Goal: Information Seeking & Learning: Learn about a topic

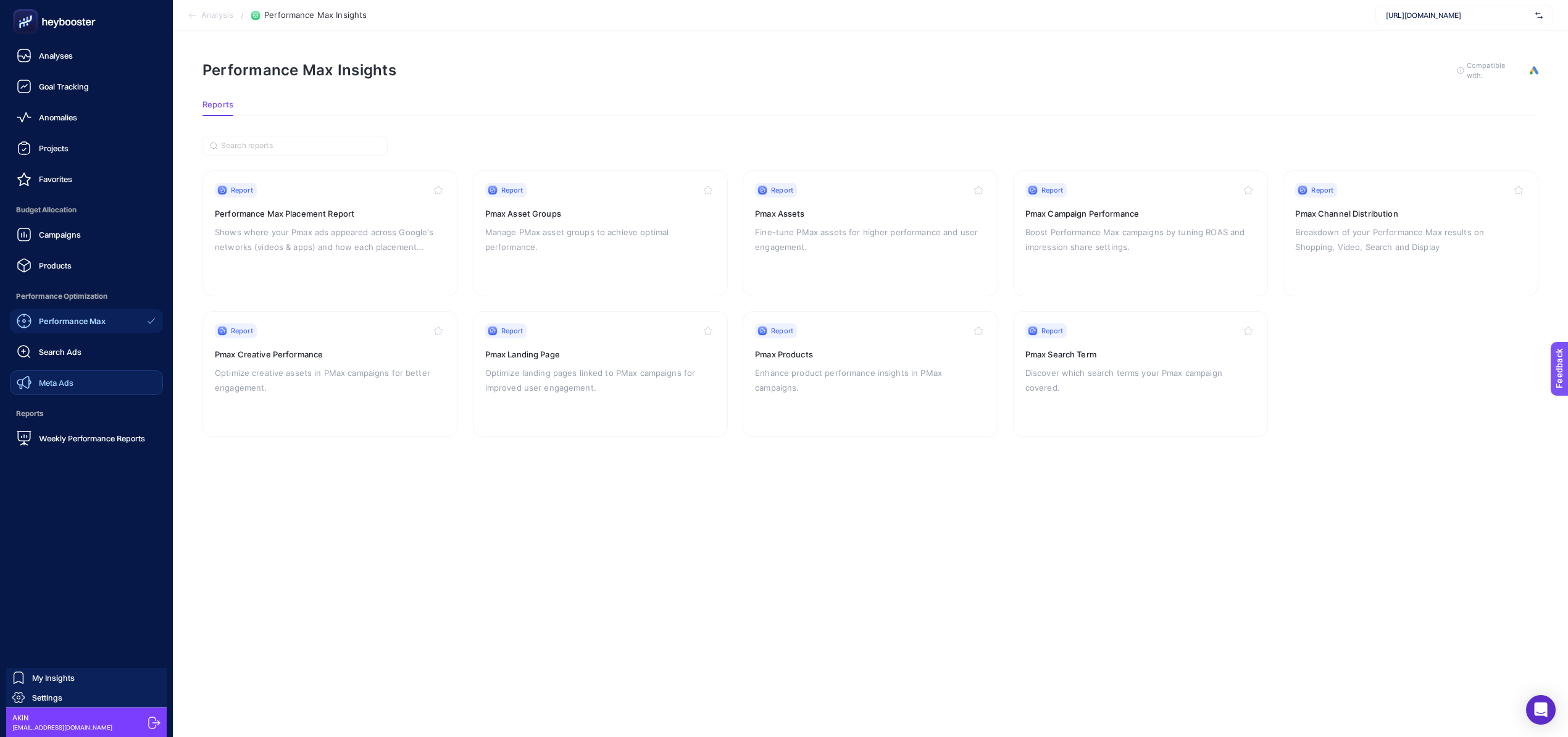
scroll to position [12, 0]
click at [100, 381] on link "Meta Ads" at bounding box center [86, 383] width 153 height 25
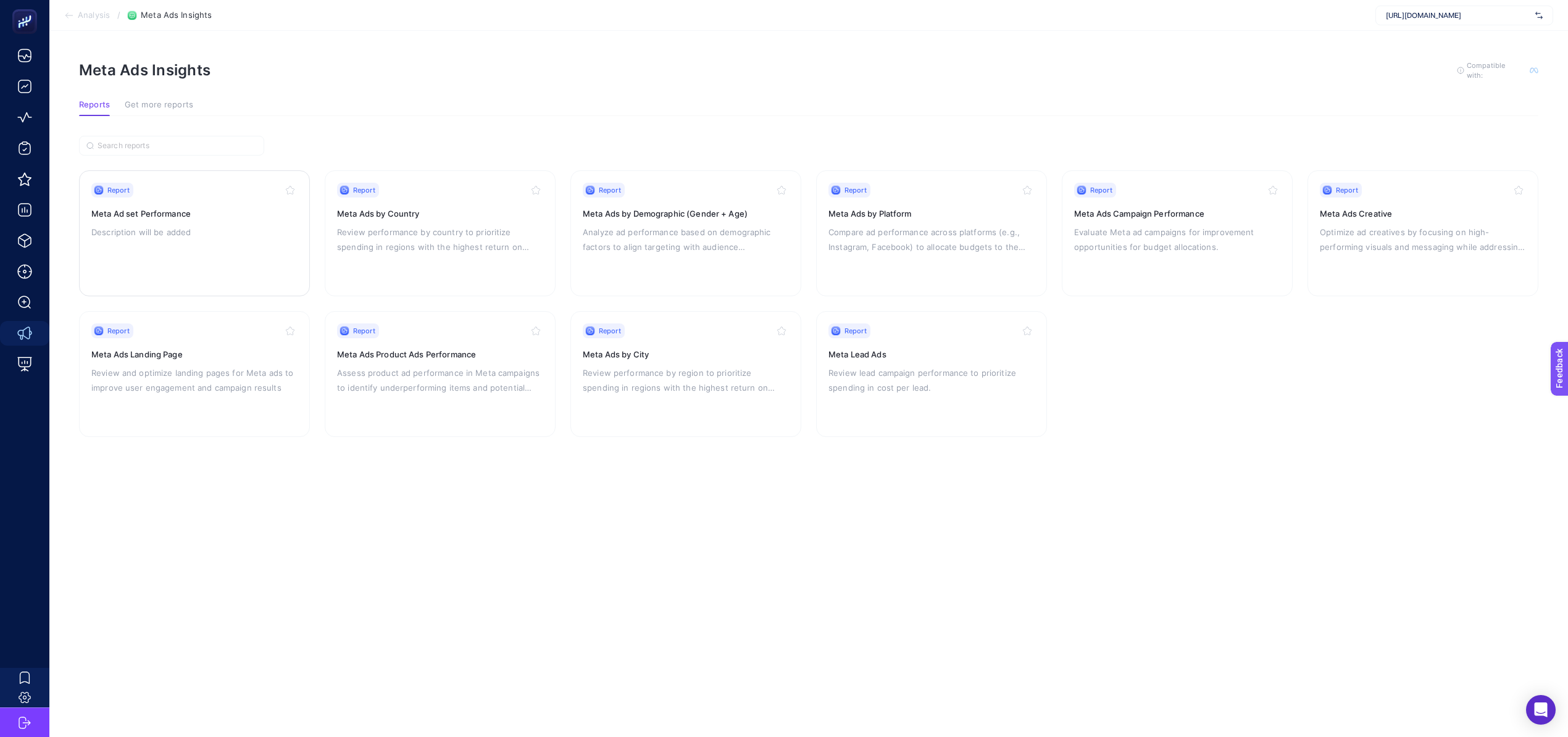
click at [152, 225] on p "Description will be added" at bounding box center [195, 232] width 206 height 15
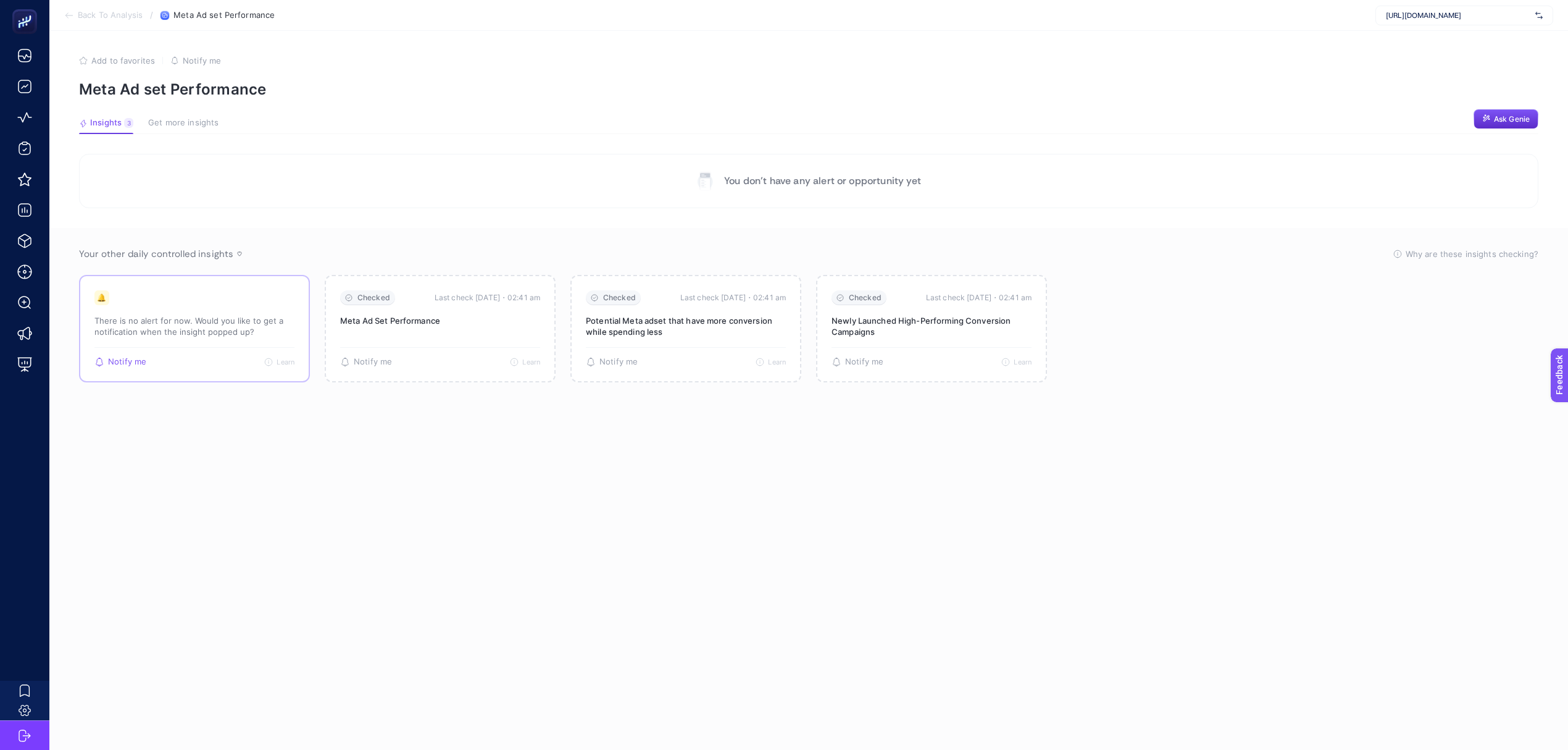
click at [207, 327] on p "There is no alert for now. Would you like to get a notification when the insigh…" at bounding box center [194, 326] width 200 height 22
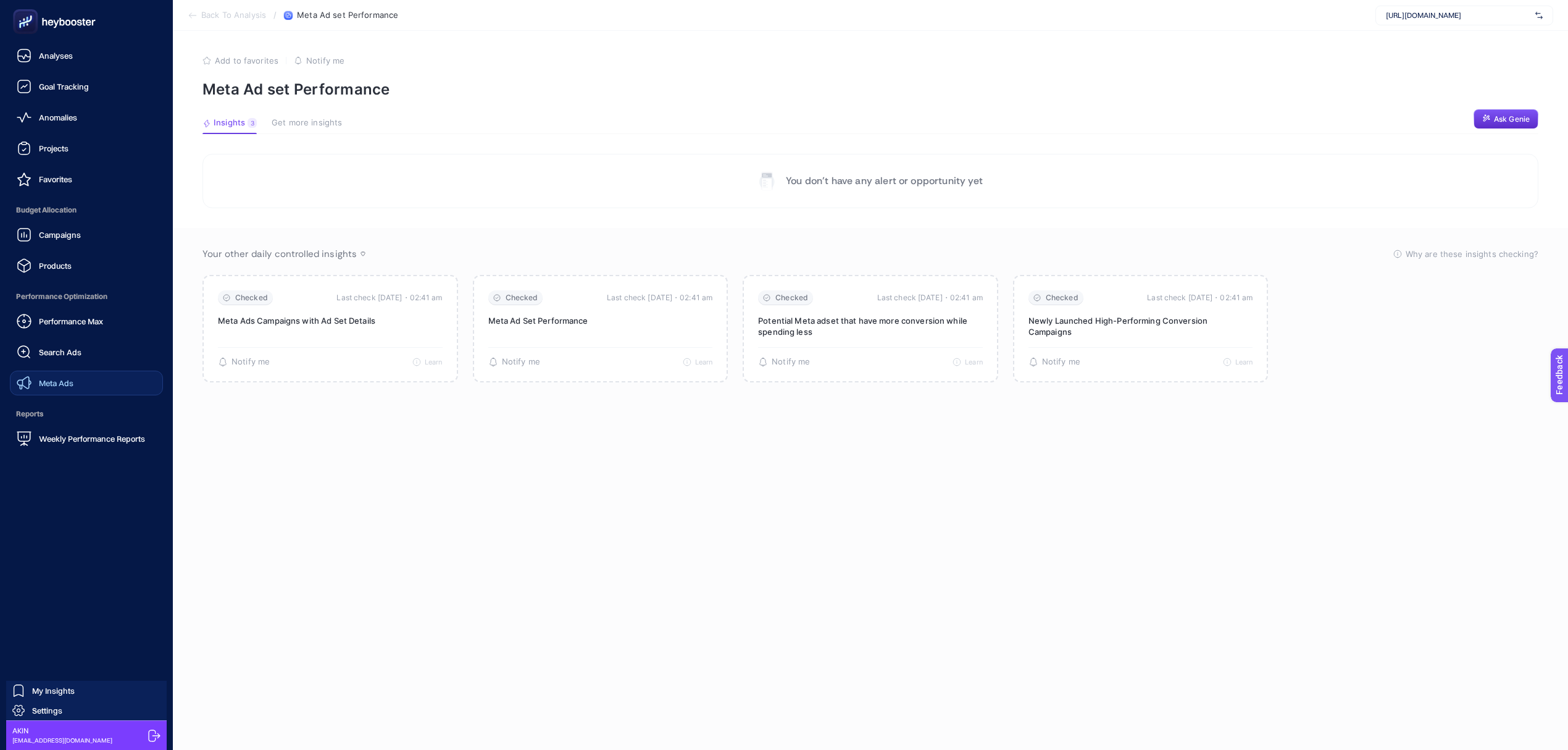
click at [88, 378] on link "Meta Ads" at bounding box center [86, 383] width 153 height 25
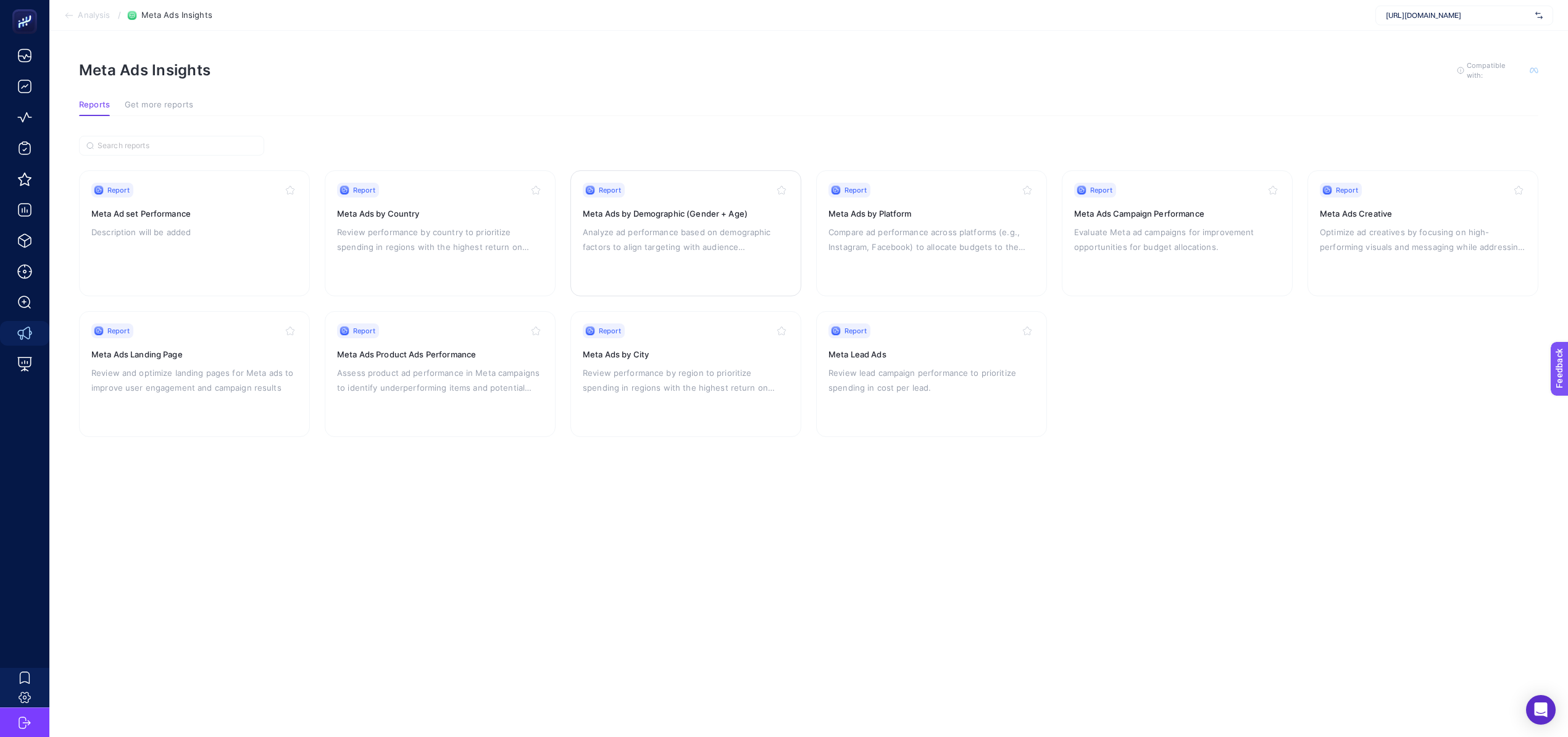
click at [744, 262] on div "Report Meta Ads by Demographic (Gender + Age) Analyze ad performance based on d…" at bounding box center [686, 233] width 206 height 101
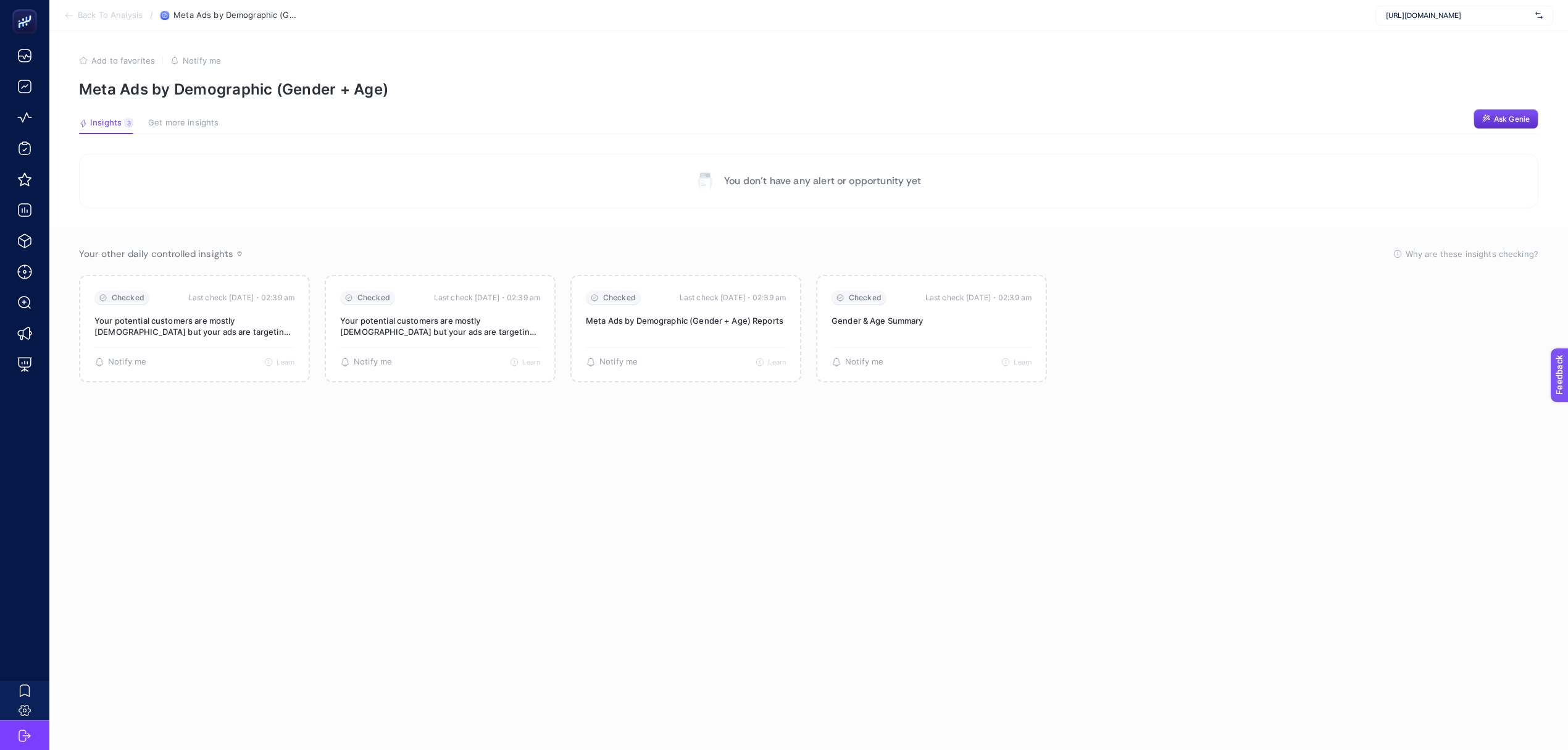
scroll to position [5, 0]
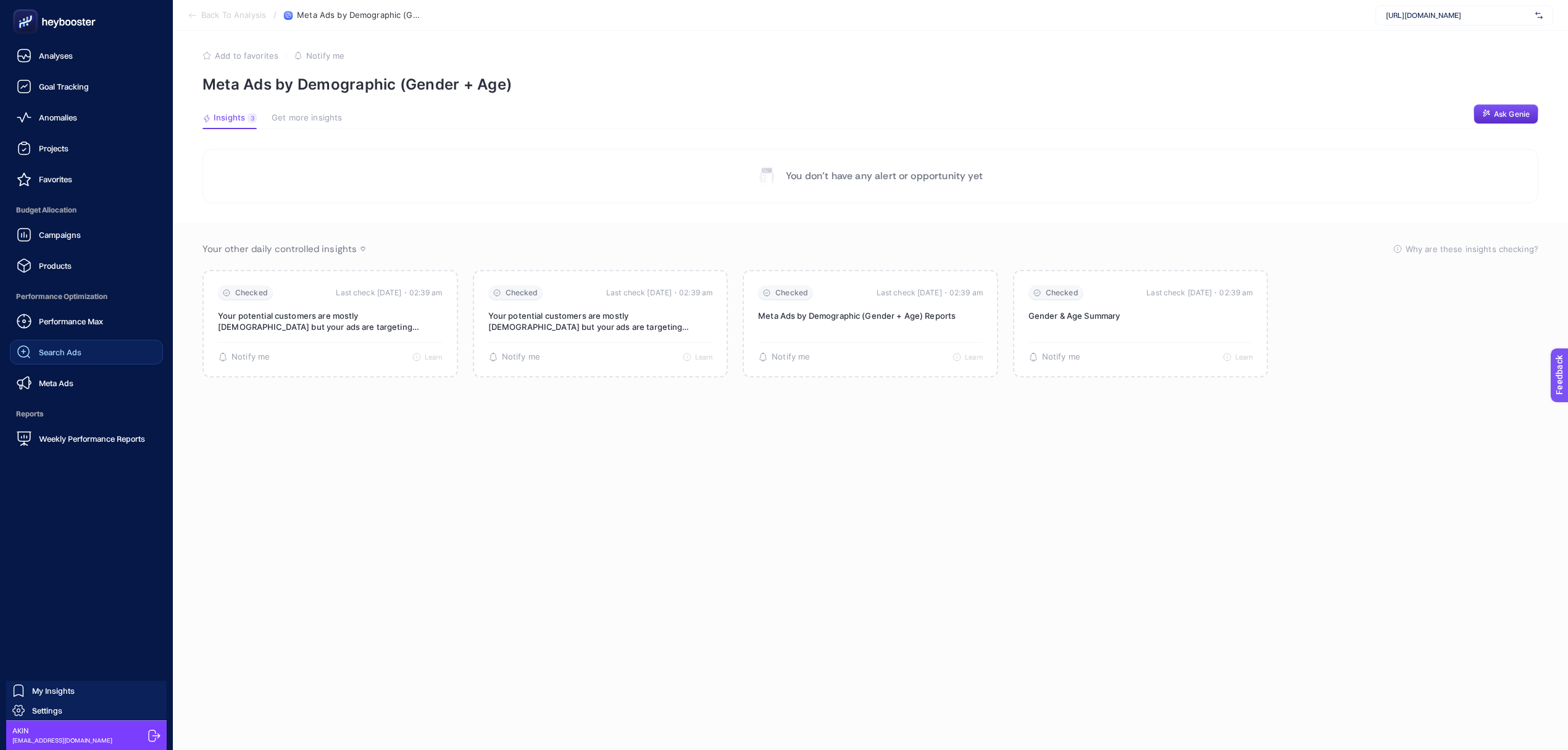
click at [85, 351] on link "Search Ads" at bounding box center [86, 352] width 153 height 25
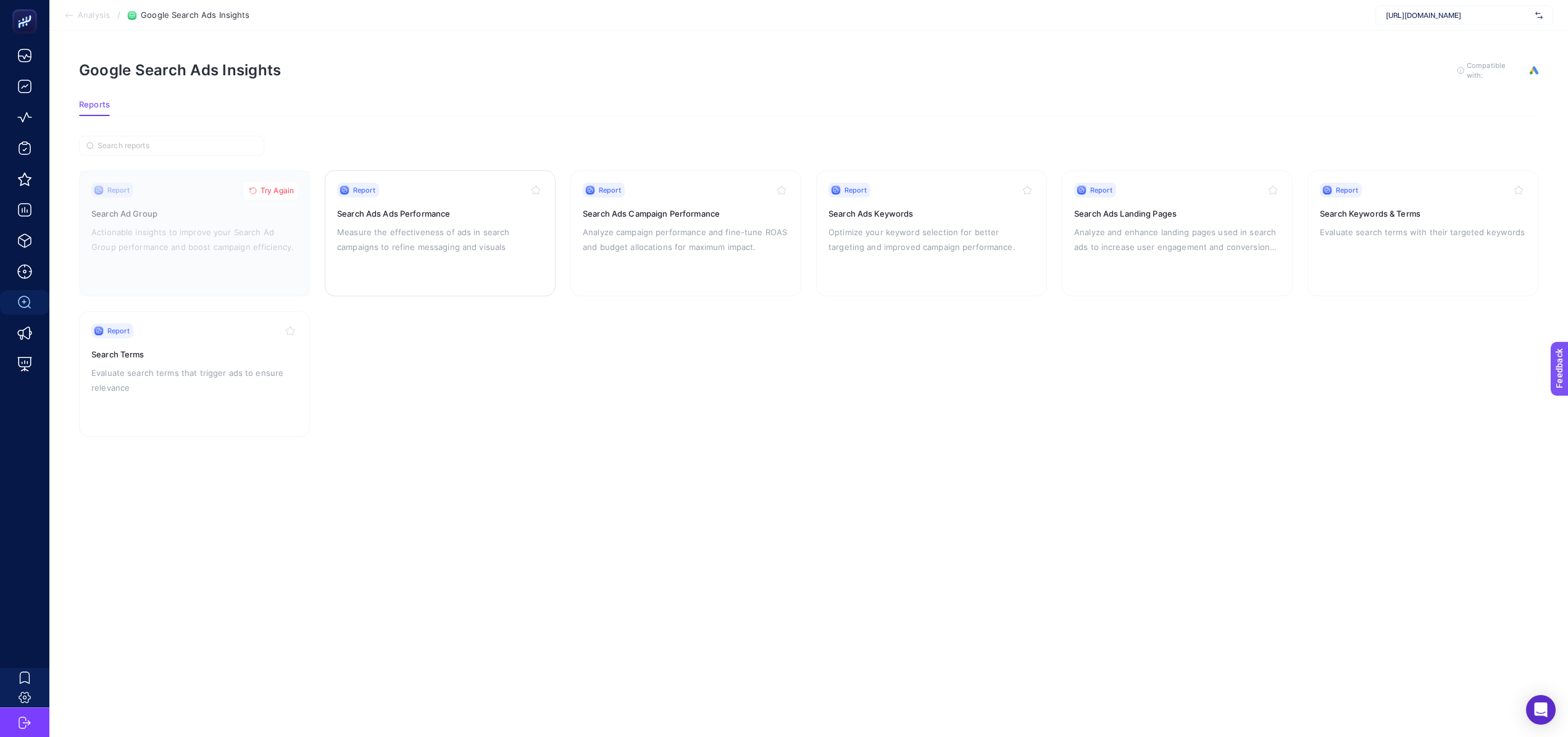
click at [487, 262] on div "Report Search Ads Ads Performance Measure the effectiveness of ads in search ca…" at bounding box center [440, 233] width 206 height 101
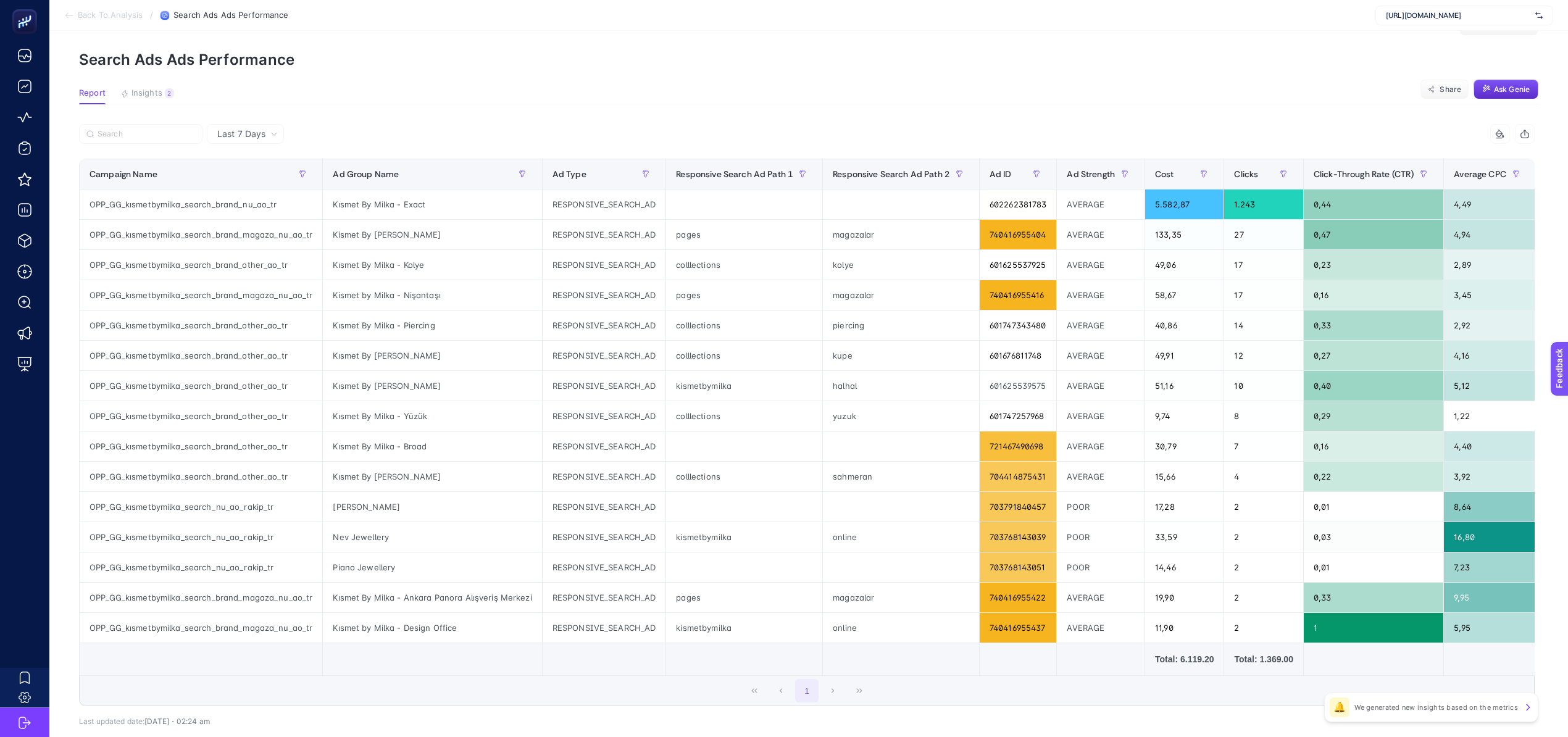
scroll to position [39, 0]
drag, startPoint x: 443, startPoint y: 205, endPoint x: 321, endPoint y: 209, distance: 122.1
click at [323, 209] on div "Kısmet By Milka - Exact" at bounding box center [432, 204] width 219 height 29
copy div "Kısmet By Milka - Exact"
